Goal: Book appointment/travel/reservation

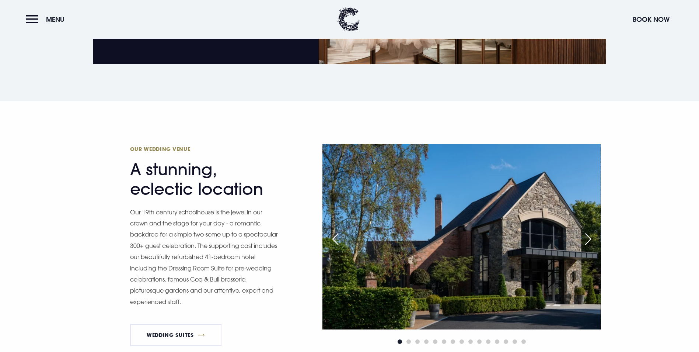
scroll to position [590, 0]
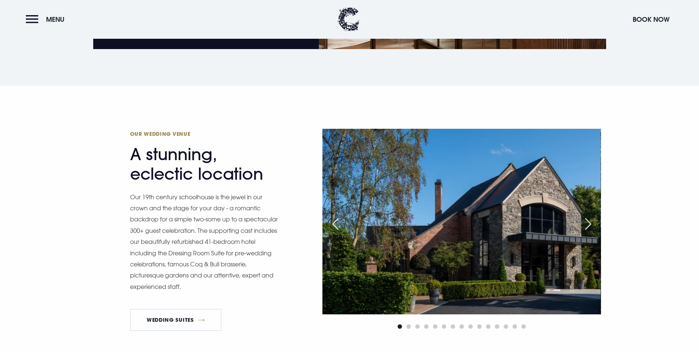
click at [587, 216] on div "Next slide" at bounding box center [588, 224] width 18 height 16
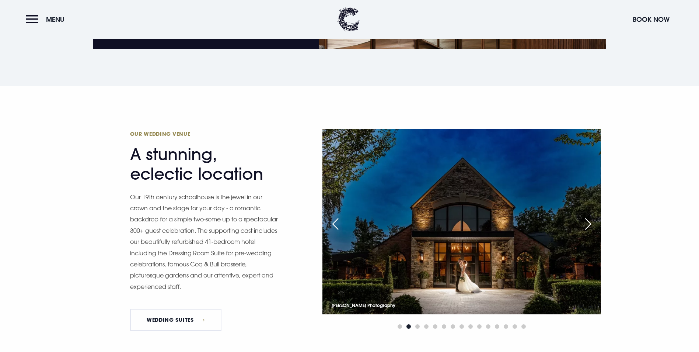
click at [587, 216] on div "Next slide" at bounding box center [588, 224] width 18 height 16
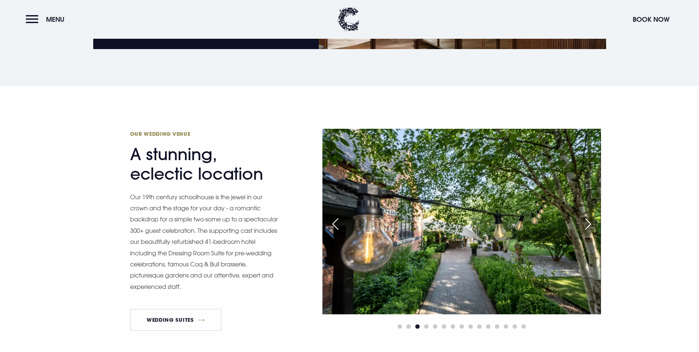
click at [587, 216] on div "Next slide" at bounding box center [588, 224] width 18 height 16
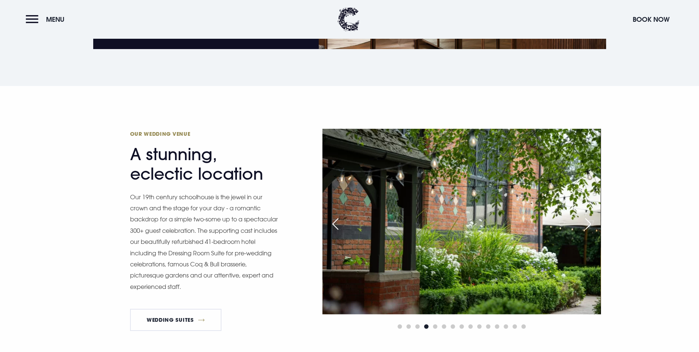
click at [587, 216] on div "Next slide" at bounding box center [588, 224] width 18 height 16
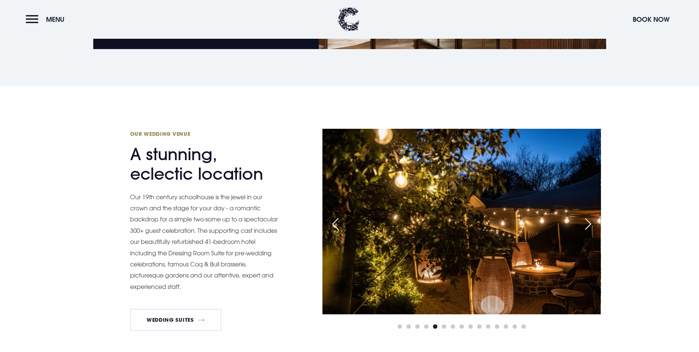
click at [587, 216] on div "Next slide" at bounding box center [588, 224] width 18 height 16
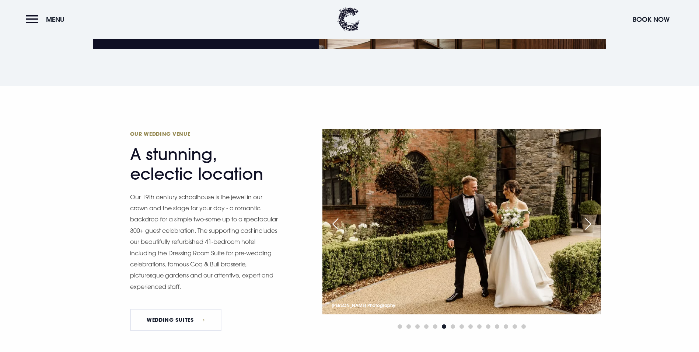
click at [587, 216] on div "Next slide" at bounding box center [588, 224] width 18 height 16
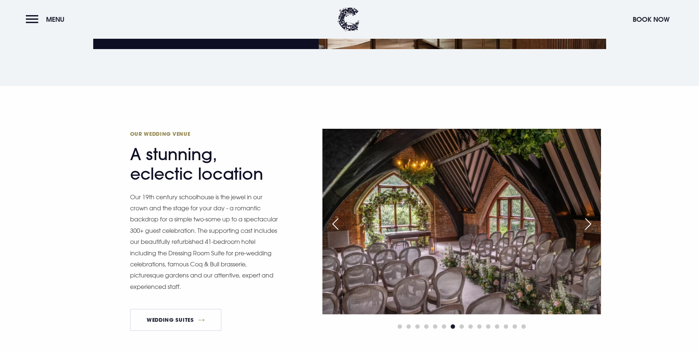
click at [587, 216] on div "Next slide" at bounding box center [588, 224] width 18 height 16
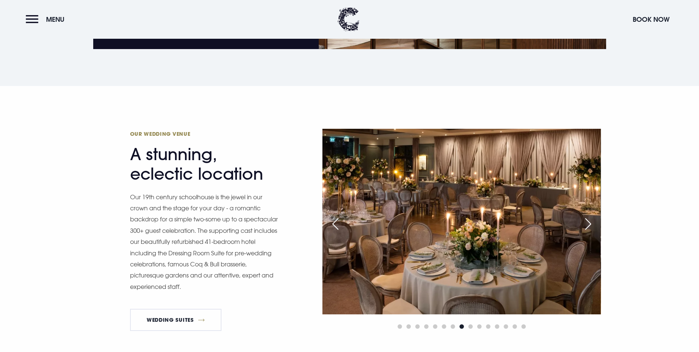
click at [587, 216] on div "Next slide" at bounding box center [588, 224] width 18 height 16
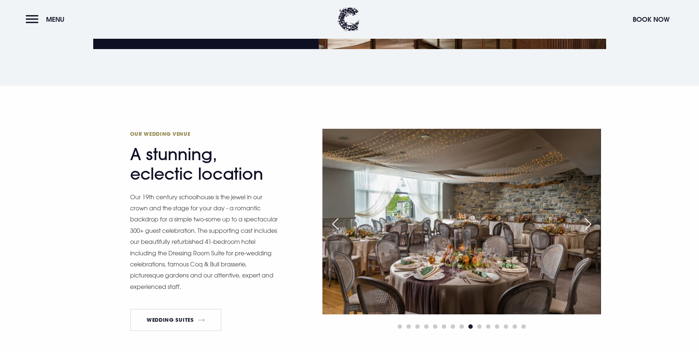
click at [587, 216] on div "Next slide" at bounding box center [588, 224] width 18 height 16
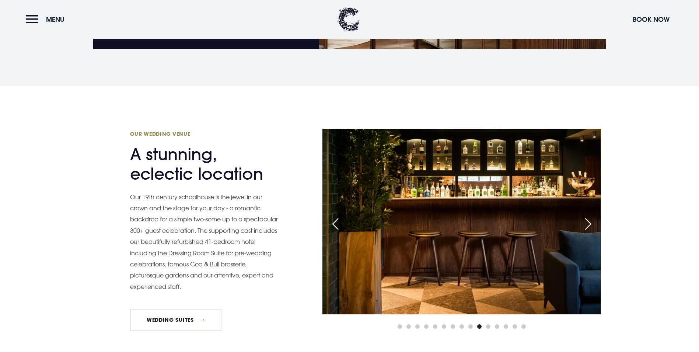
click at [587, 216] on div "Next slide" at bounding box center [588, 224] width 18 height 16
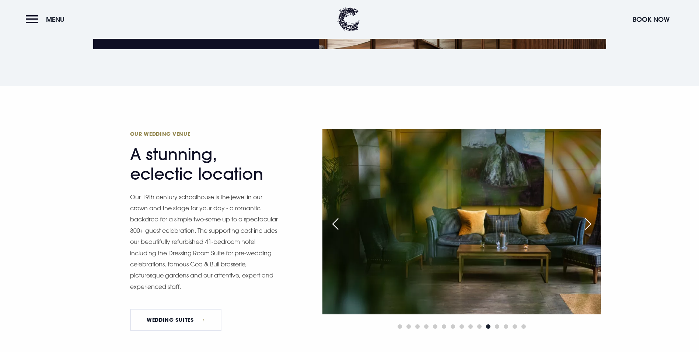
click at [587, 216] on div "Next slide" at bounding box center [588, 224] width 18 height 16
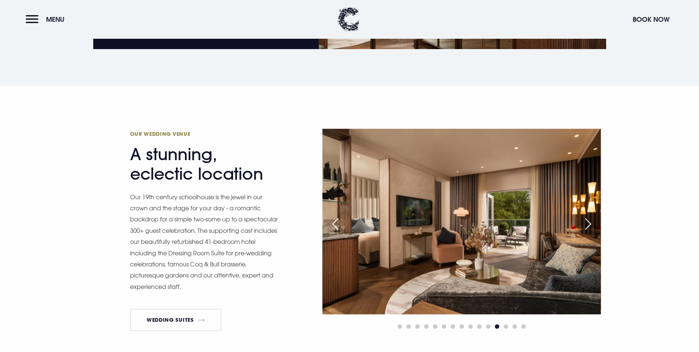
click at [587, 216] on div "Next slide" at bounding box center [588, 224] width 18 height 16
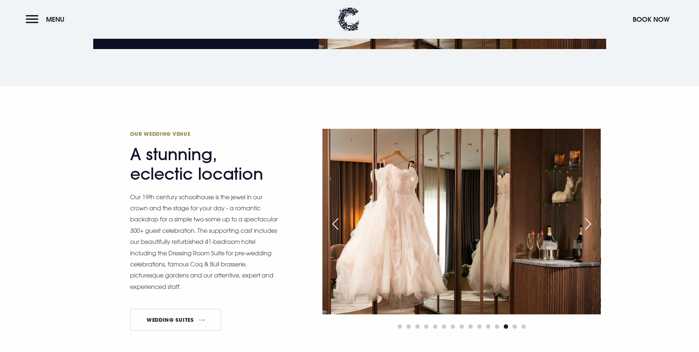
click at [587, 216] on div "Next slide" at bounding box center [588, 224] width 18 height 16
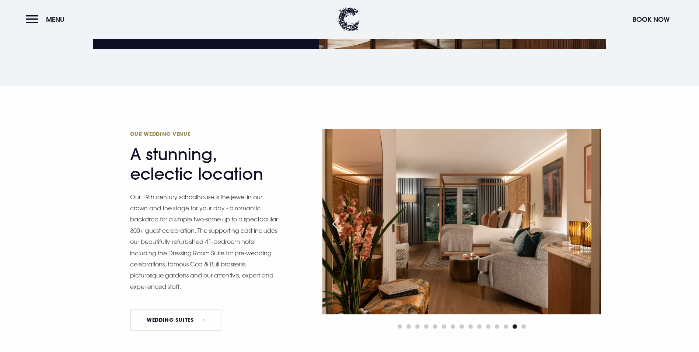
click at [587, 216] on div "Next slide" at bounding box center [588, 224] width 18 height 16
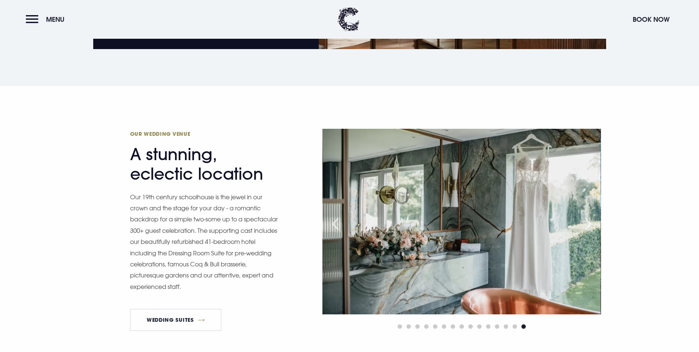
click at [587, 216] on div "Next slide" at bounding box center [588, 224] width 18 height 16
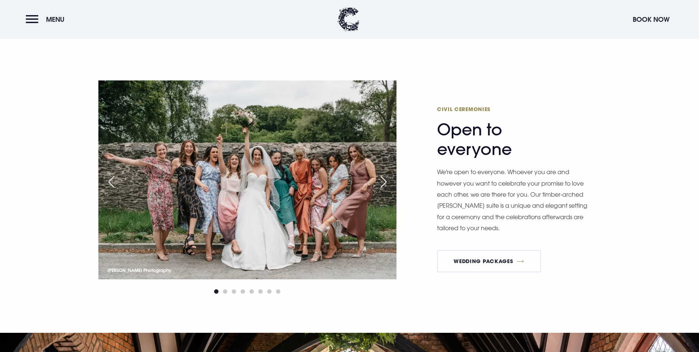
scroll to position [884, 0]
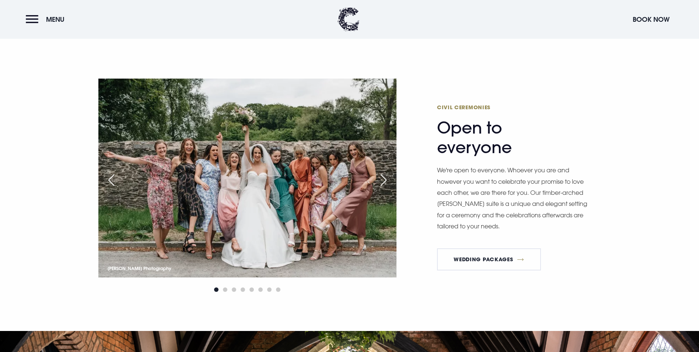
click at [384, 172] on div "Next slide" at bounding box center [383, 180] width 18 height 16
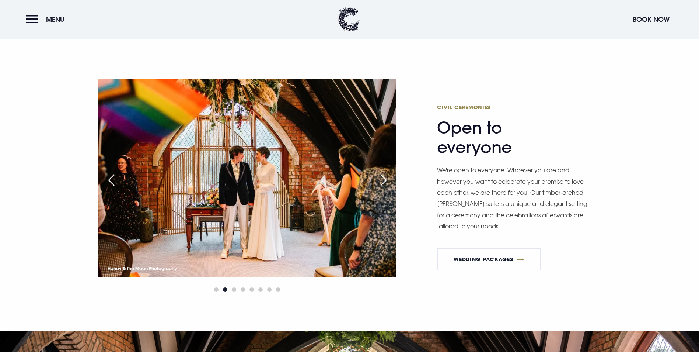
click at [384, 172] on div "Next slide" at bounding box center [383, 180] width 18 height 16
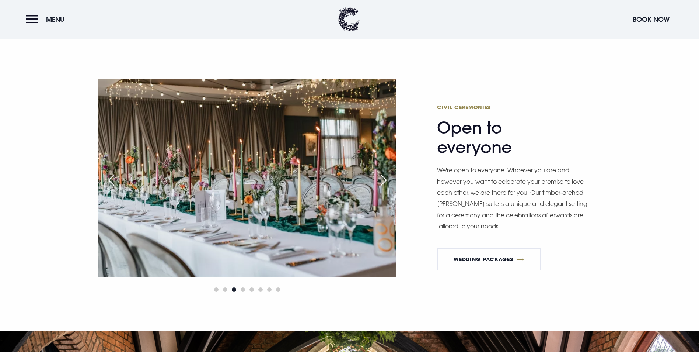
click at [384, 172] on div "Next slide" at bounding box center [383, 180] width 18 height 16
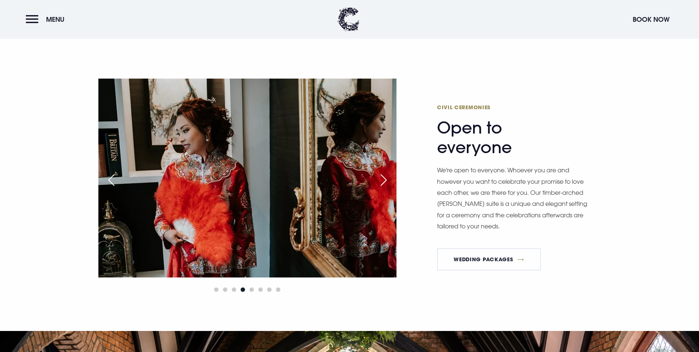
click at [384, 172] on div "Next slide" at bounding box center [383, 180] width 18 height 16
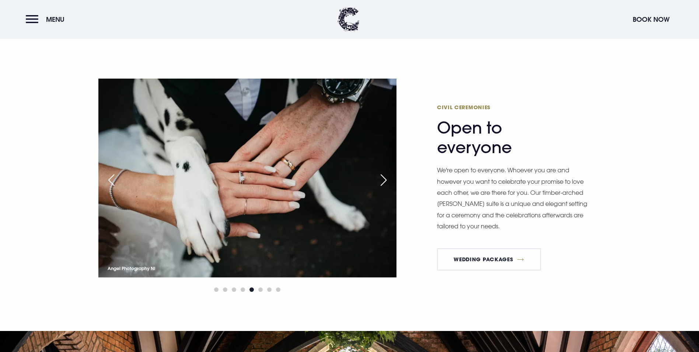
click at [384, 172] on div "Next slide" at bounding box center [383, 180] width 18 height 16
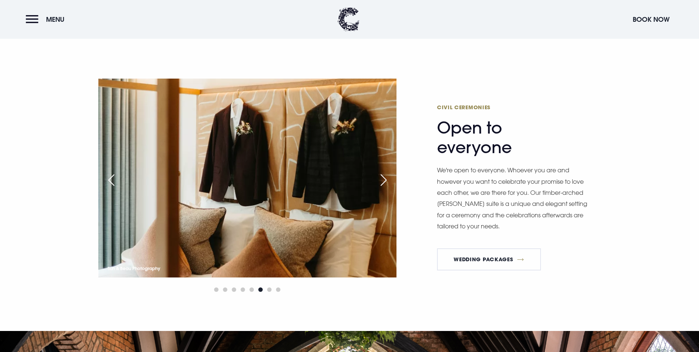
click at [384, 172] on div "Next slide" at bounding box center [383, 180] width 18 height 16
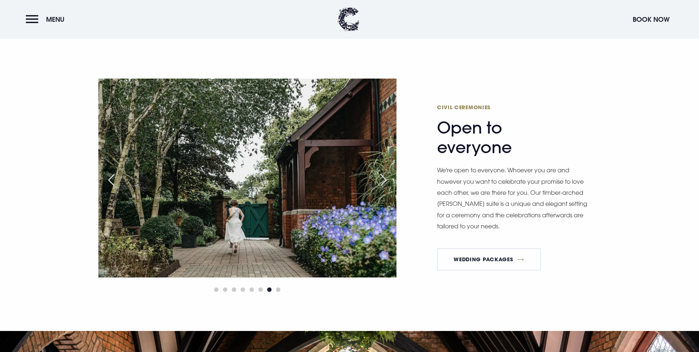
click at [384, 172] on div "Next slide" at bounding box center [383, 180] width 18 height 16
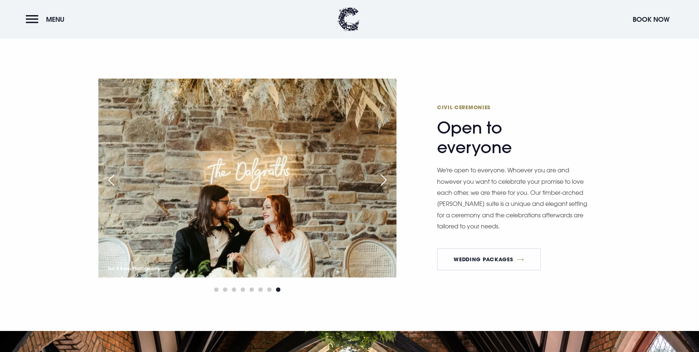
click at [384, 172] on div "Next slide" at bounding box center [383, 180] width 18 height 16
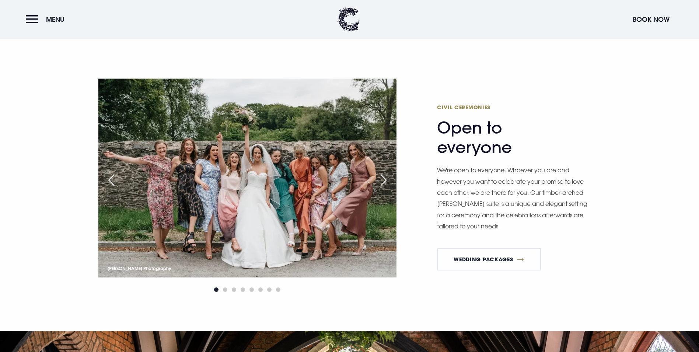
click at [384, 172] on div "Next slide" at bounding box center [383, 180] width 18 height 16
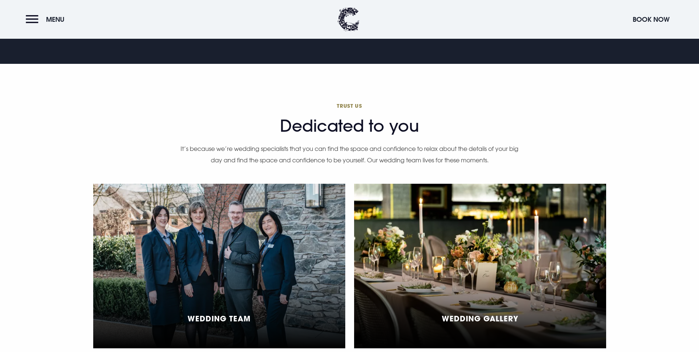
scroll to position [1732, 0]
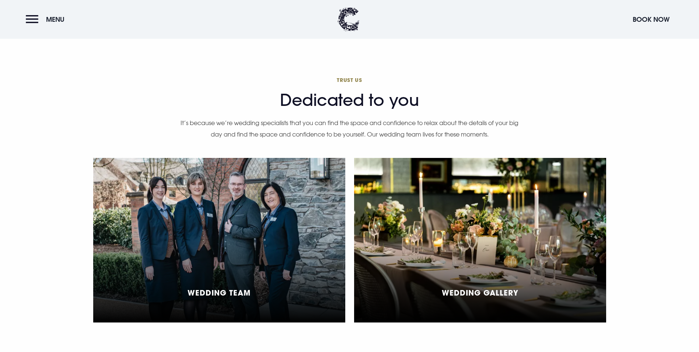
click at [231, 288] on h5 "Wedding Team" at bounding box center [219, 292] width 63 height 9
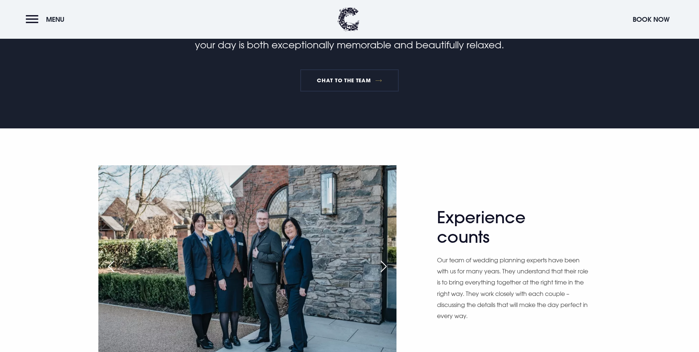
scroll to position [405, 0]
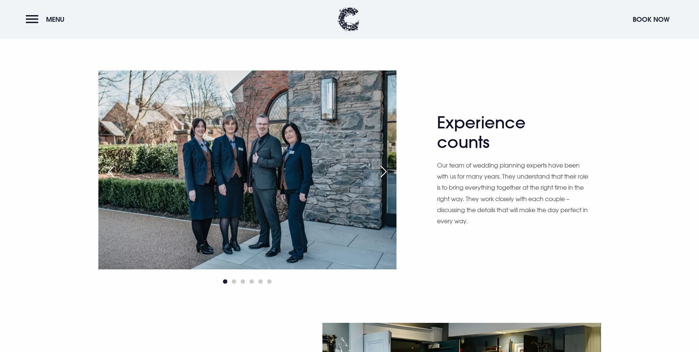
click at [387, 179] on div "Next slide" at bounding box center [383, 171] width 18 height 16
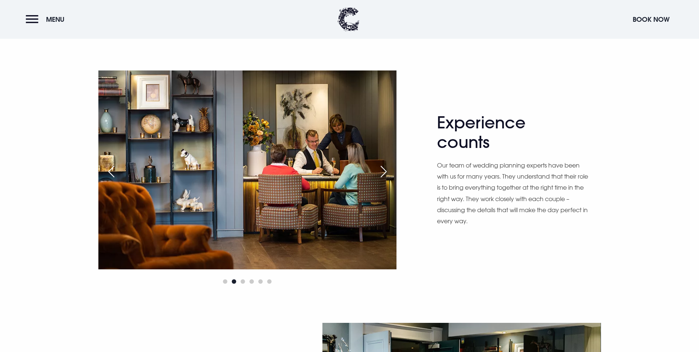
click at [387, 179] on div "Next slide" at bounding box center [383, 171] width 18 height 16
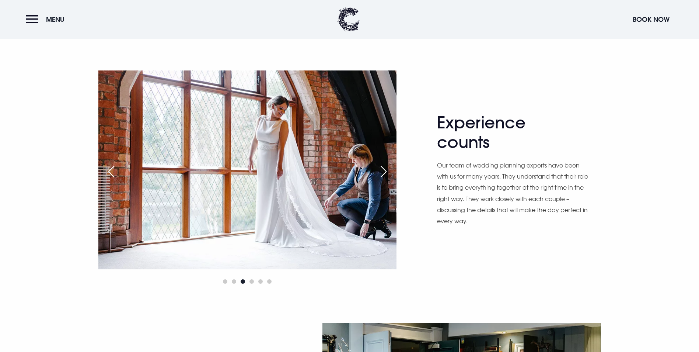
click at [387, 179] on div "Next slide" at bounding box center [383, 171] width 18 height 16
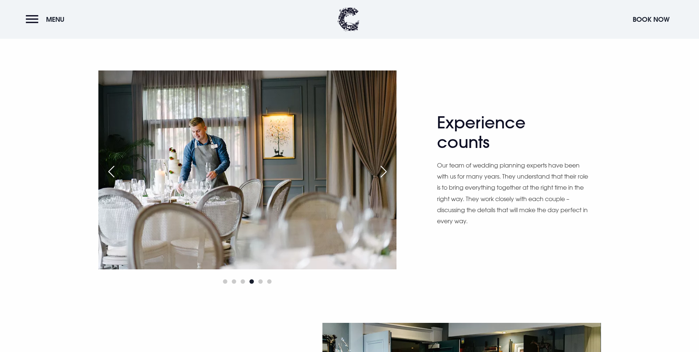
click at [387, 179] on div "Next slide" at bounding box center [383, 171] width 18 height 16
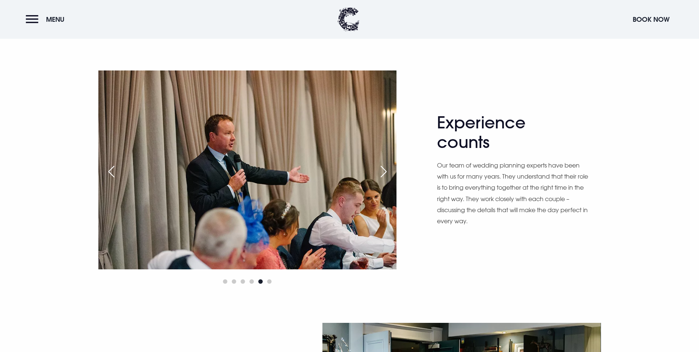
click at [387, 179] on div "Next slide" at bounding box center [383, 171] width 18 height 16
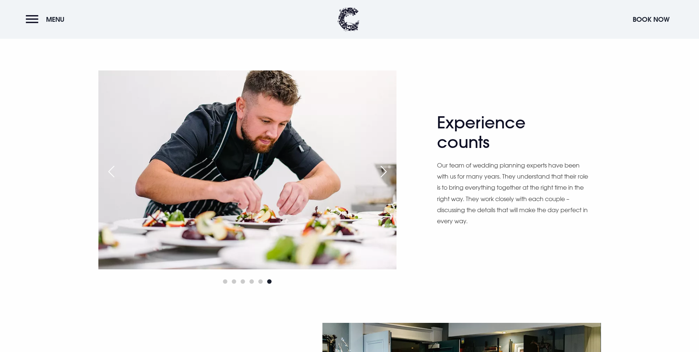
click at [387, 179] on div "Next slide" at bounding box center [383, 171] width 18 height 16
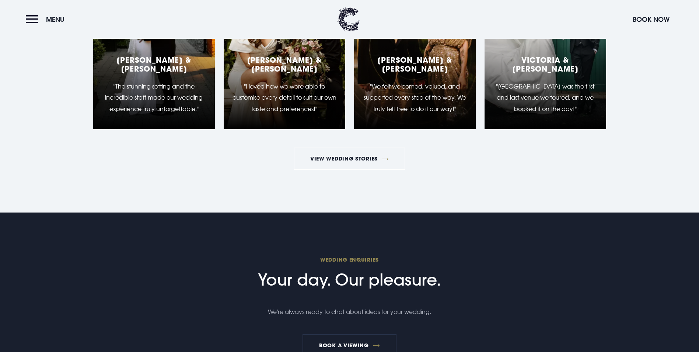
scroll to position [995, 0]
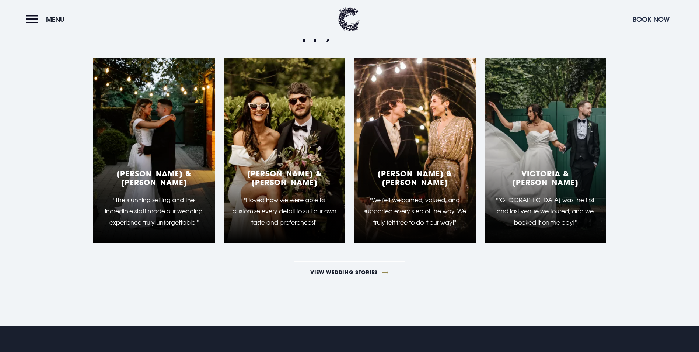
click at [656, 20] on button "Book Now" at bounding box center [651, 19] width 44 height 16
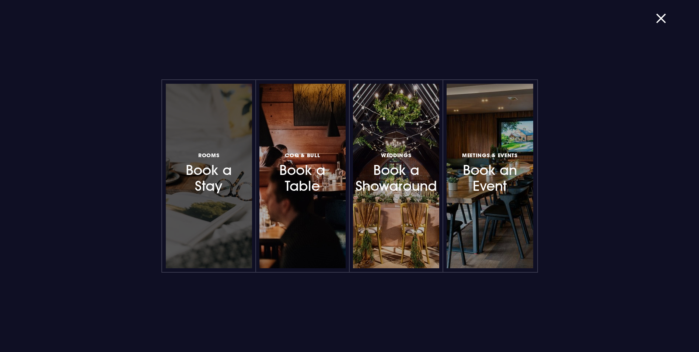
click at [216, 168] on h3 "Rooms Book a Stay" at bounding box center [209, 172] width 64 height 44
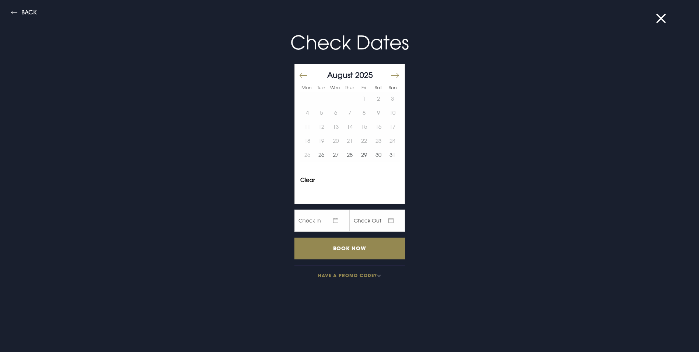
click at [390, 74] on button "Move forward to switch to the next month." at bounding box center [394, 75] width 9 height 15
click at [371, 126] on button "18" at bounding box center [378, 127] width 14 height 14
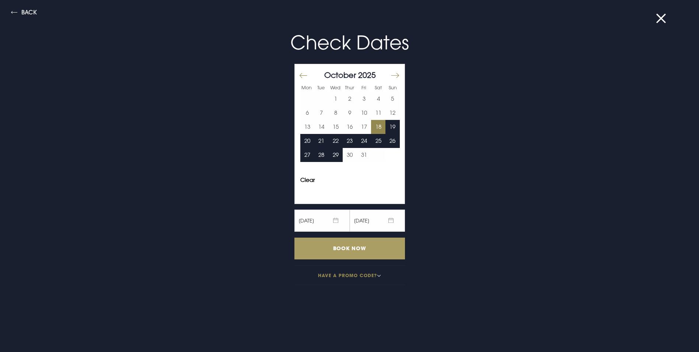
click at [347, 249] on input "Book Now" at bounding box center [349, 248] width 111 height 22
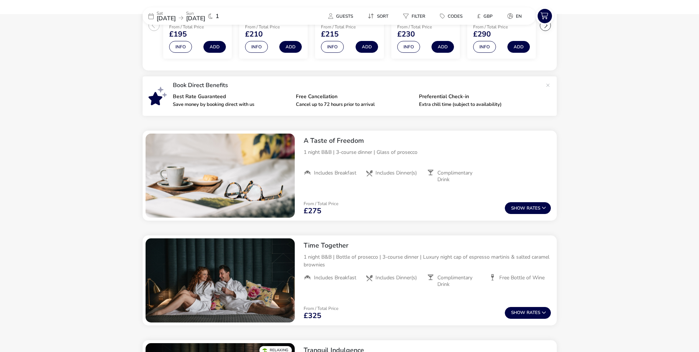
scroll to position [243, 0]
